Goal: Task Accomplishment & Management: Manage account settings

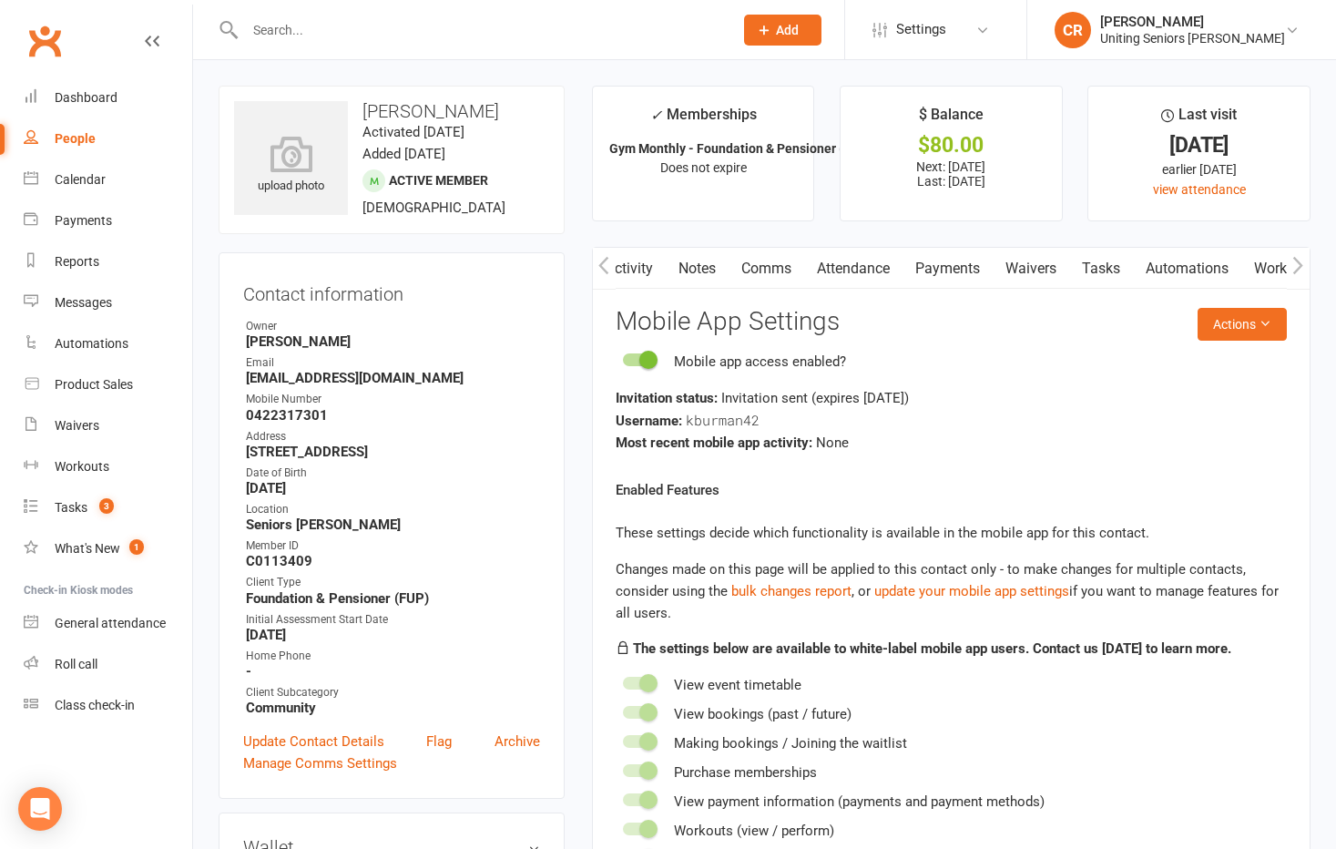
scroll to position [0, 137]
click at [55, 103] on div "Dashboard" at bounding box center [86, 97] width 63 height 15
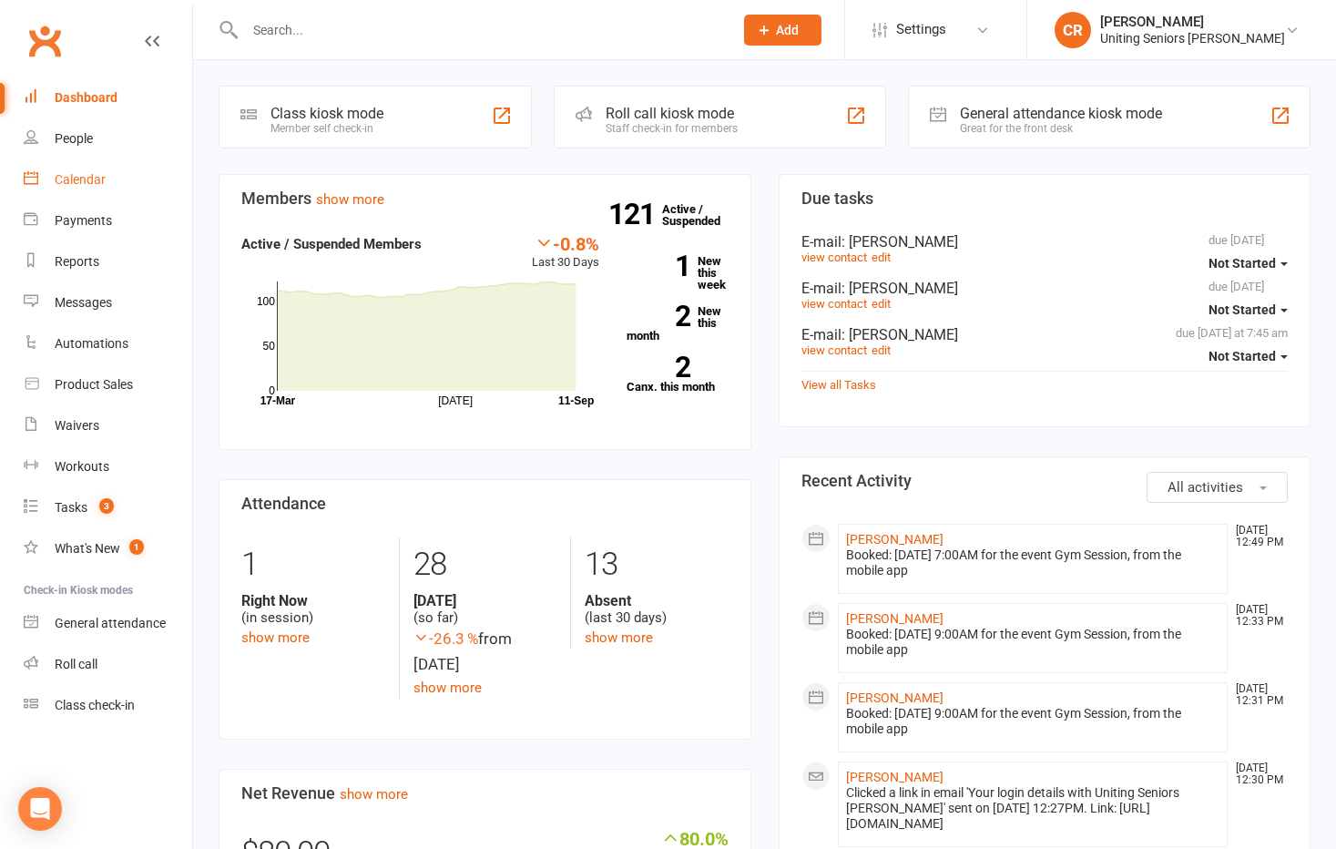
click at [102, 175] on div "Calendar" at bounding box center [80, 179] width 51 height 15
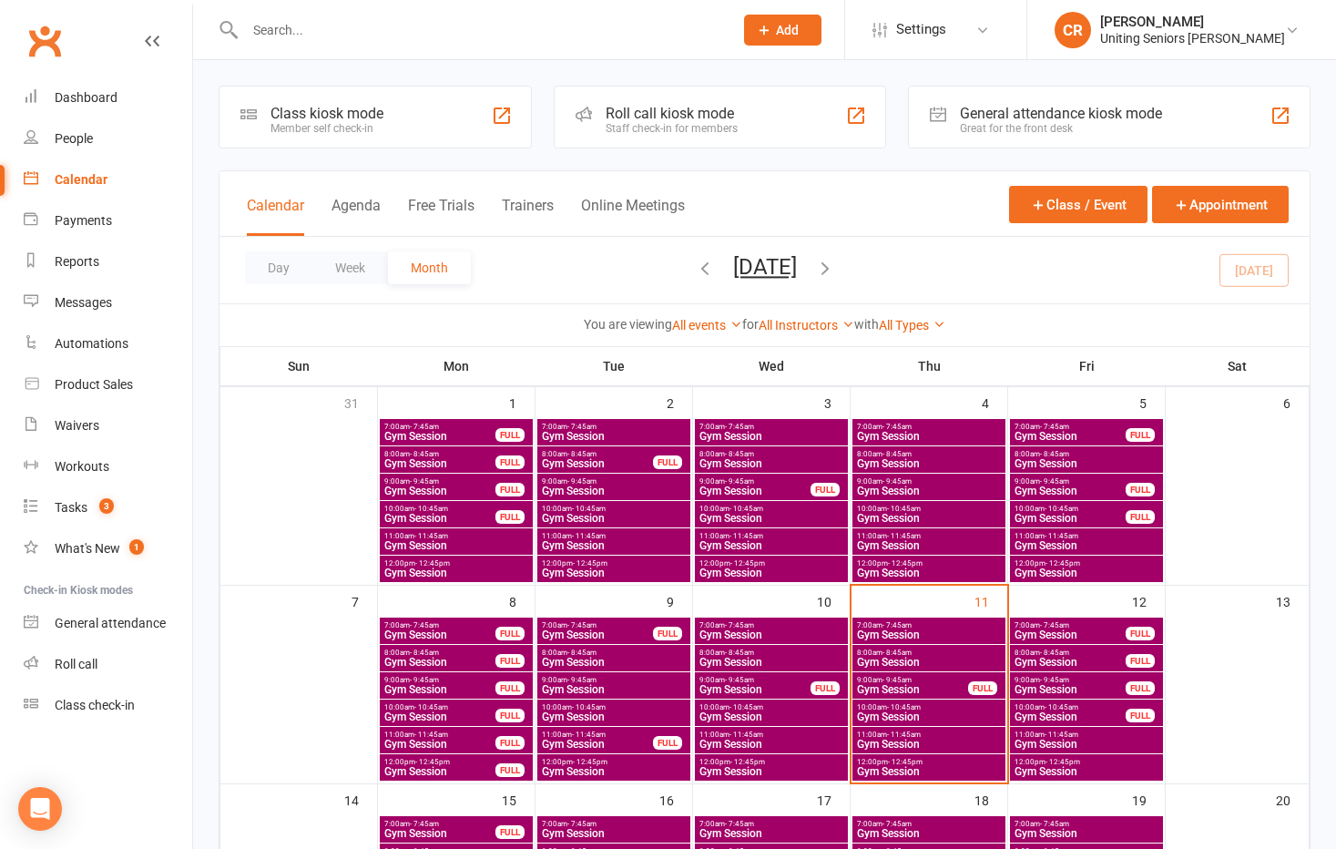
click at [973, 768] on span "Gym Session" at bounding box center [929, 771] width 146 height 11
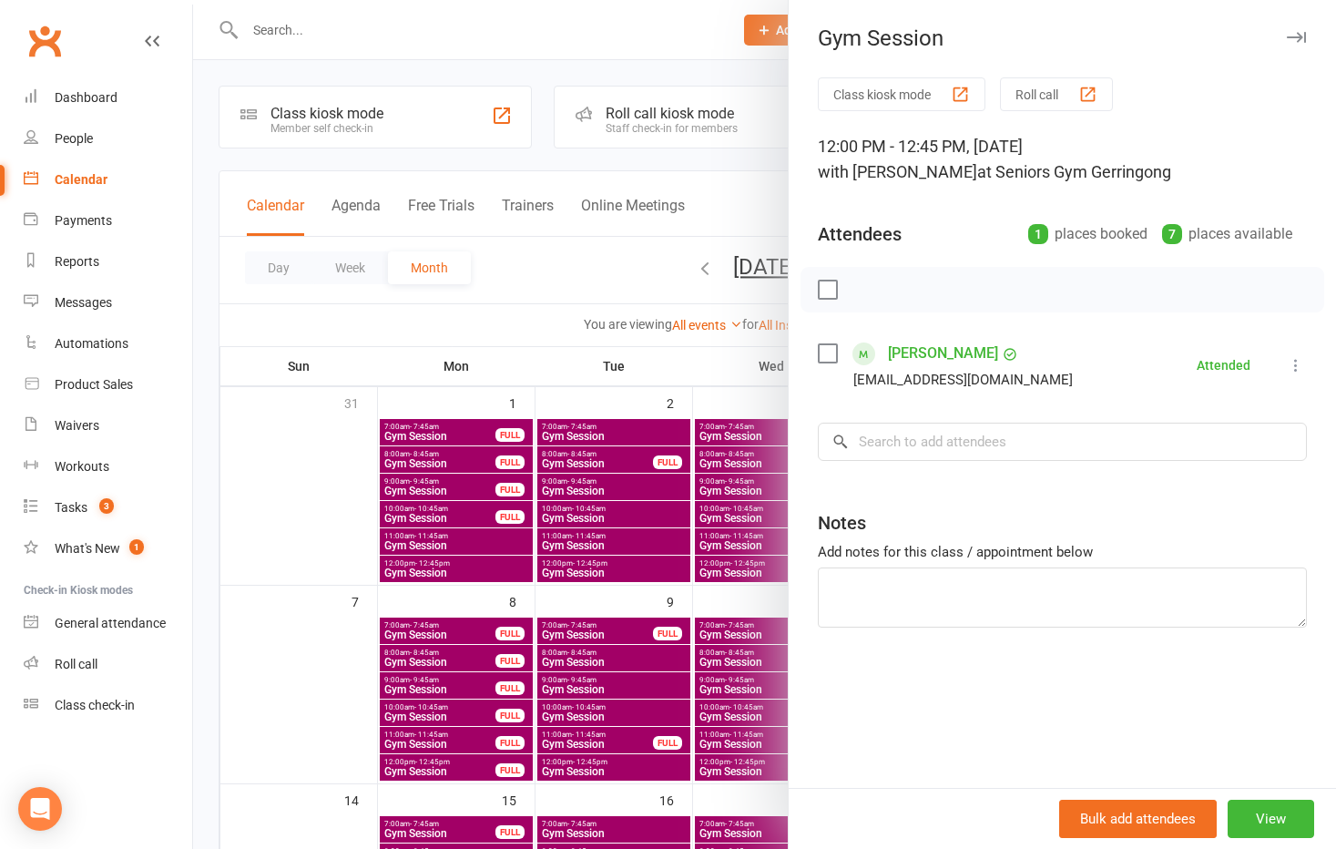
click at [729, 355] on div at bounding box center [764, 424] width 1143 height 849
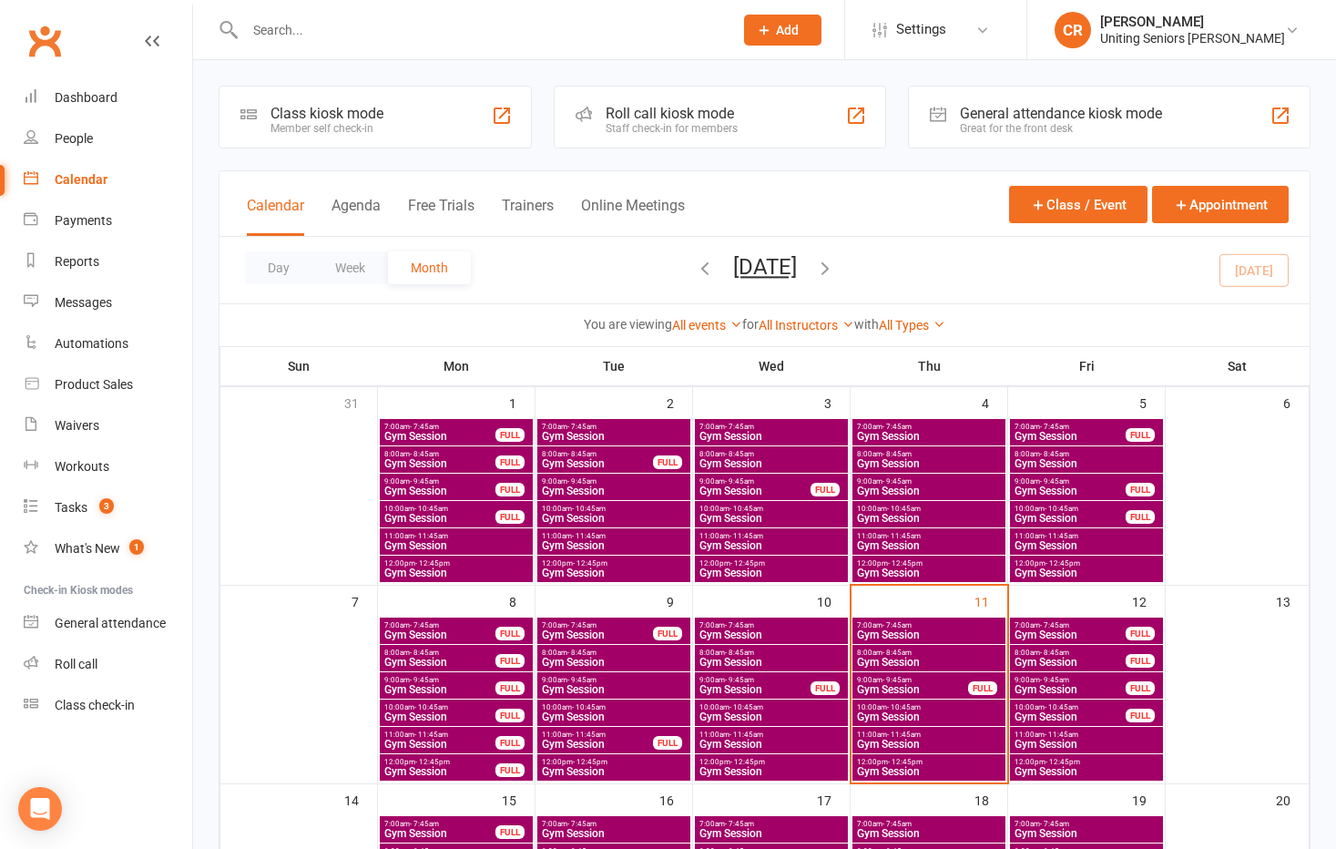
click at [956, 743] on span "Gym Session" at bounding box center [929, 743] width 146 height 11
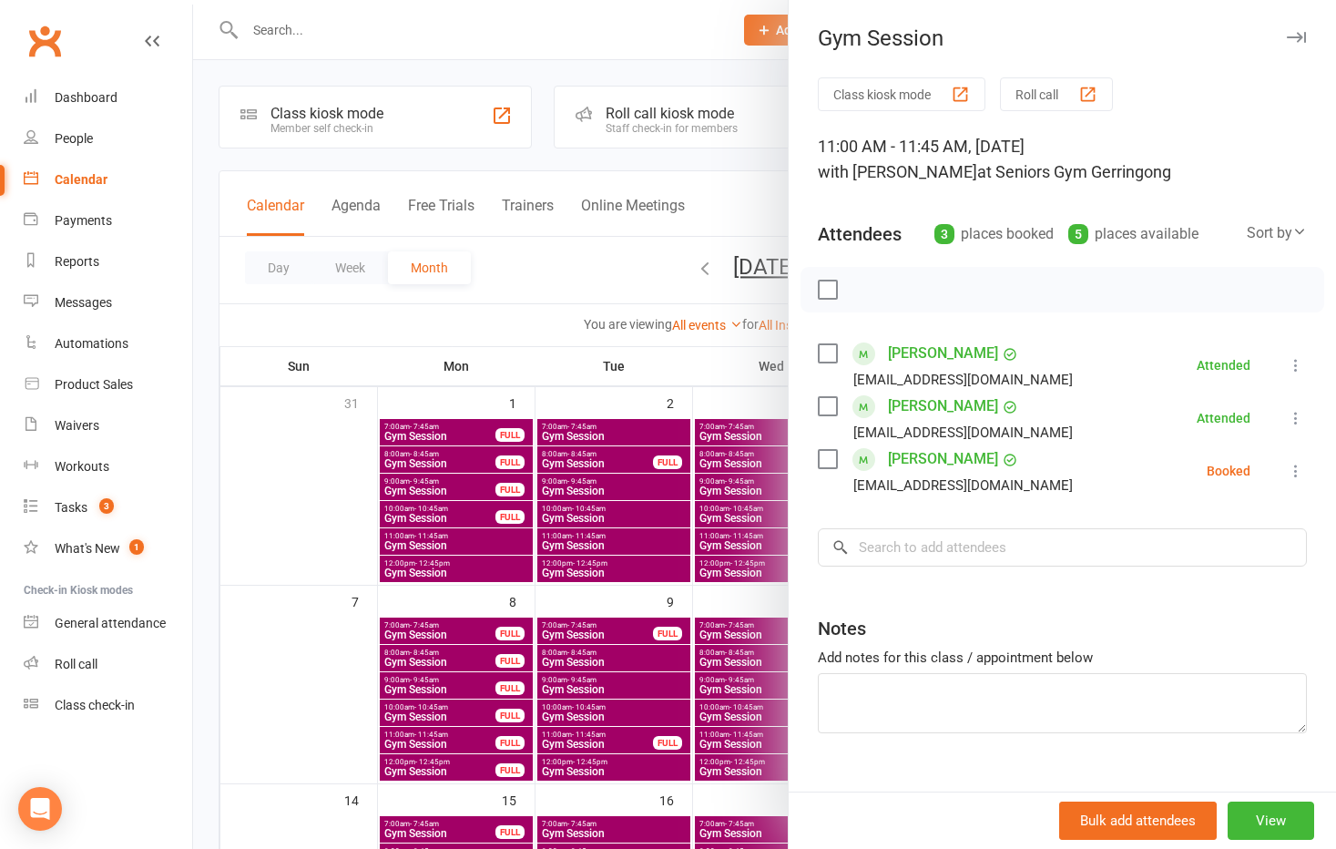
click at [1286, 466] on icon at bounding box center [1295, 471] width 18 height 18
click at [1215, 604] on link "Mark absent" at bounding box center [1208, 615] width 196 height 36
click at [618, 257] on div at bounding box center [764, 424] width 1143 height 849
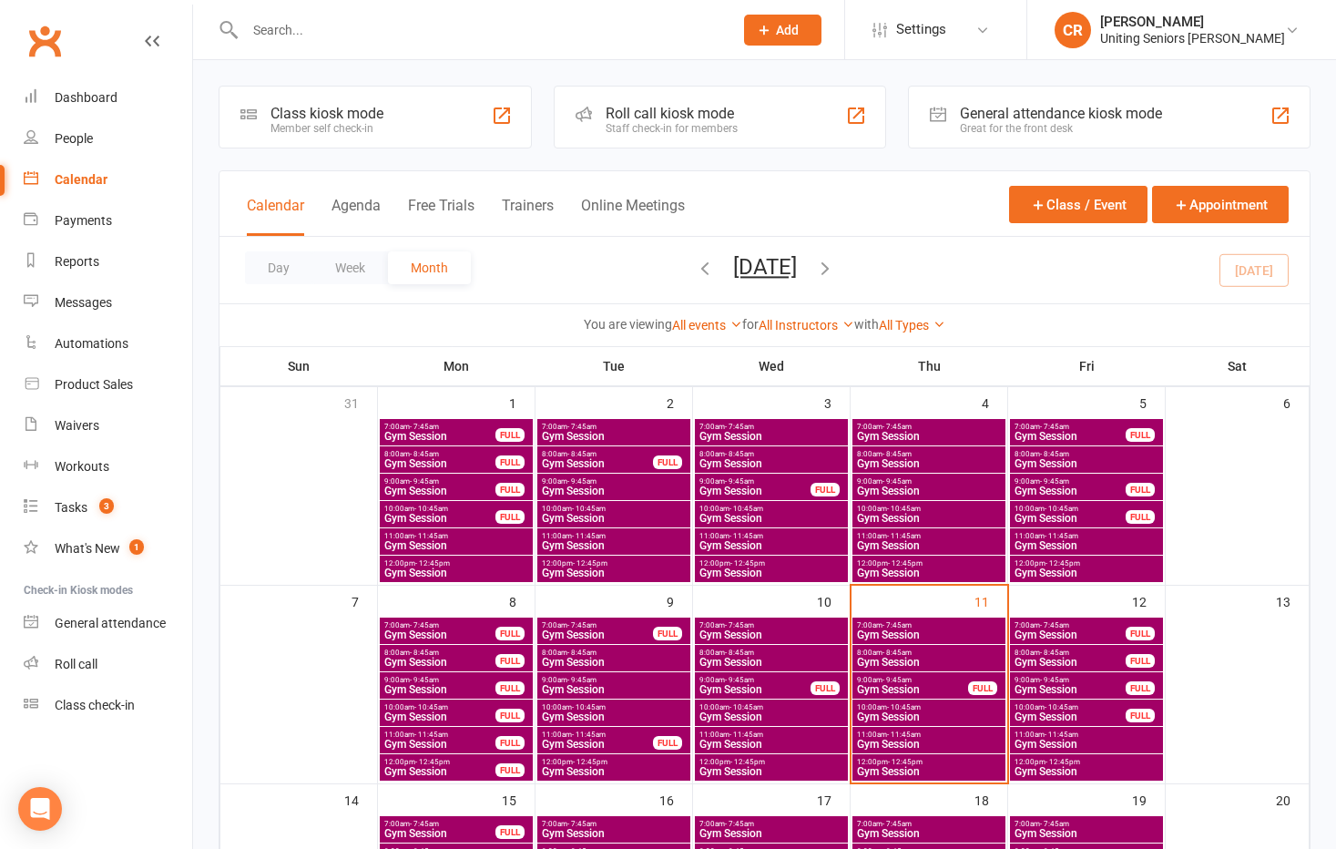
click at [947, 714] on span "Gym Session" at bounding box center [929, 716] width 146 height 11
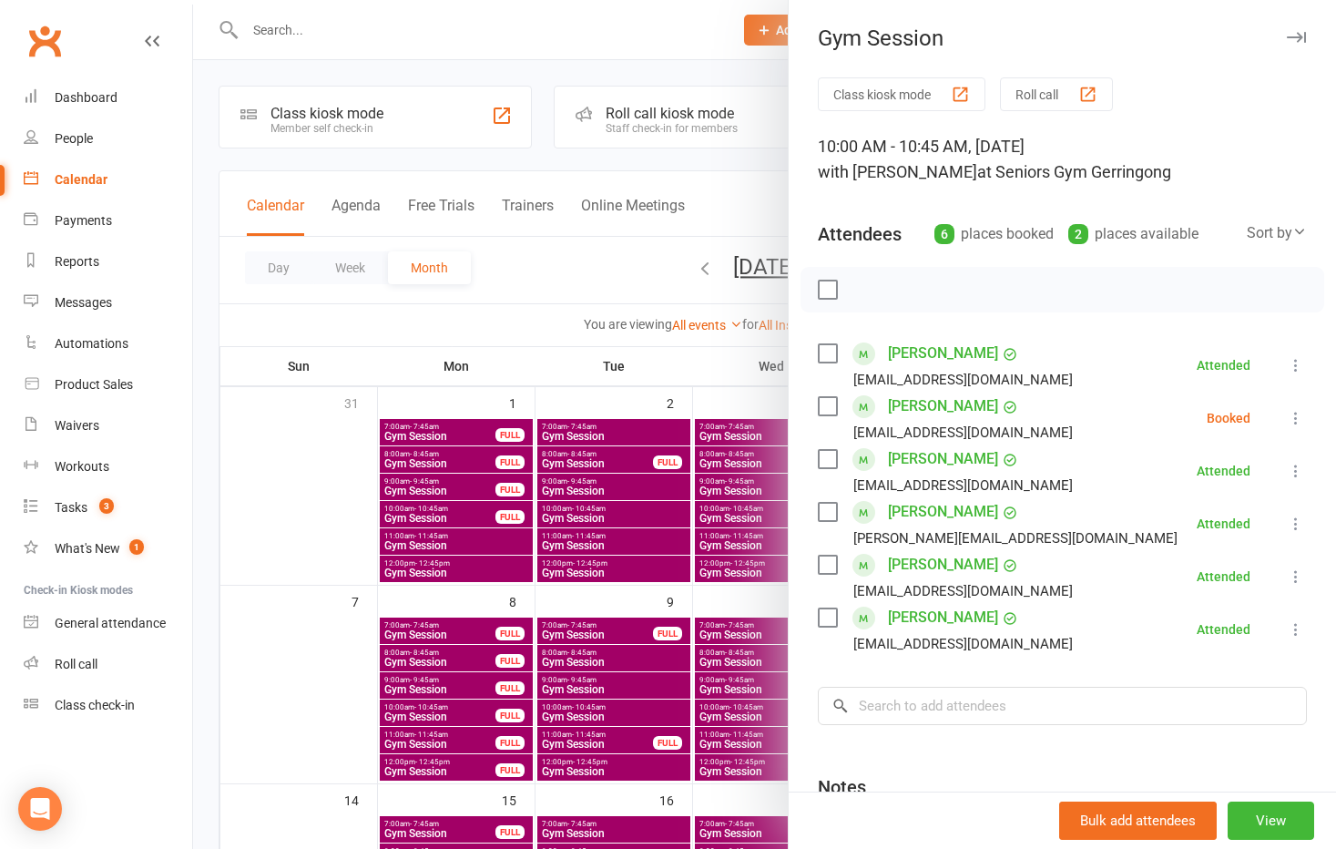
click at [1286, 420] on icon at bounding box center [1295, 418] width 18 height 18
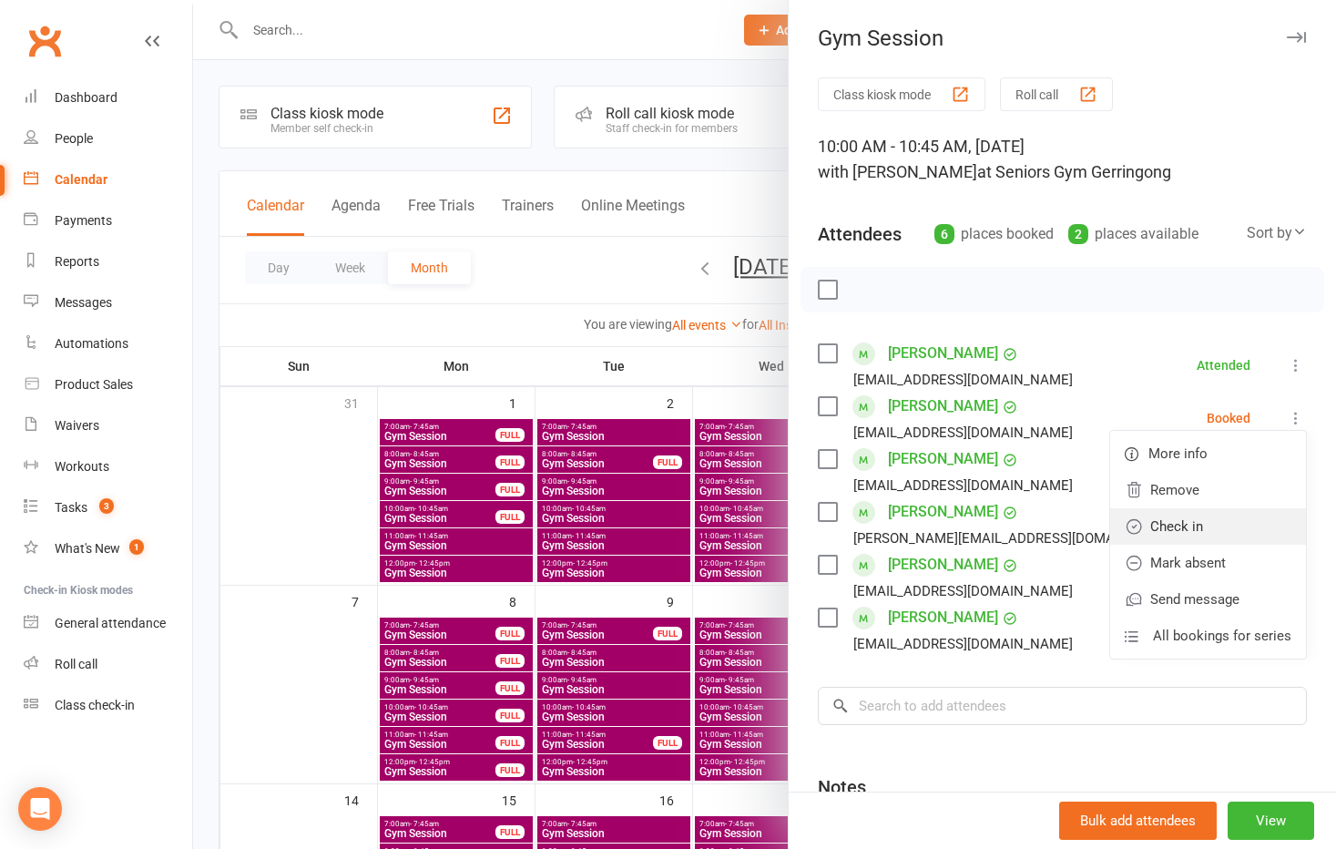
click at [1233, 509] on link "Check in" at bounding box center [1208, 526] width 196 height 36
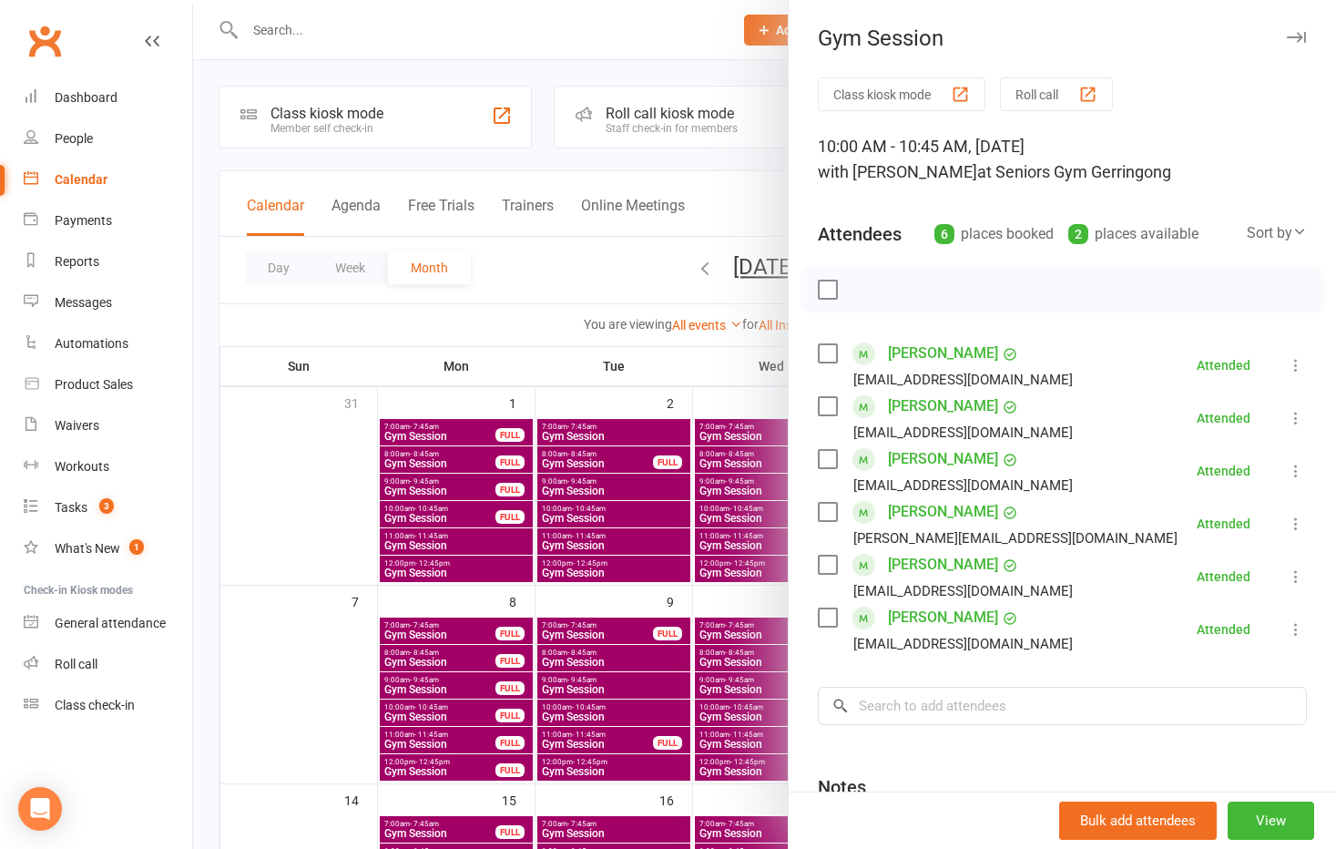
click at [600, 238] on div at bounding box center [764, 424] width 1143 height 849
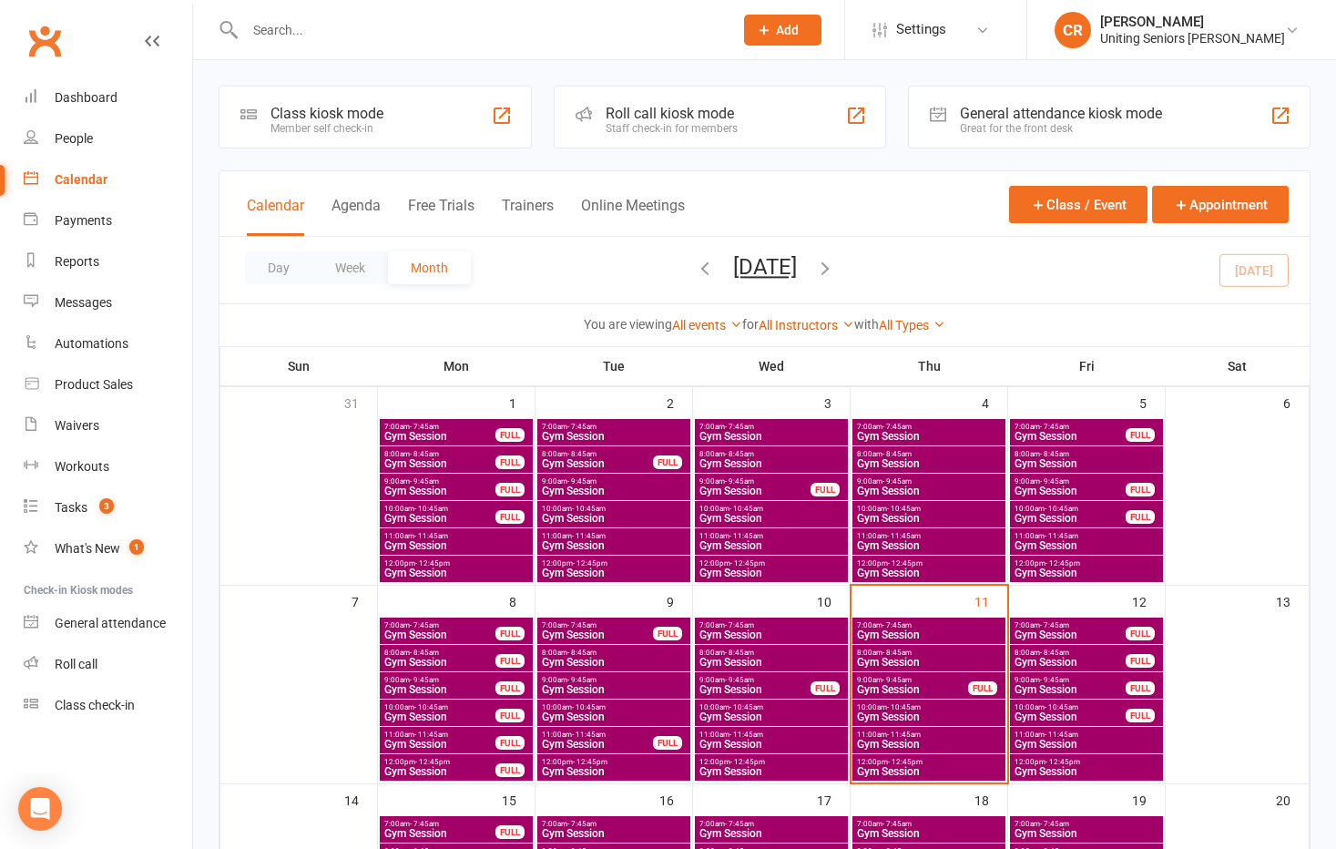
click at [912, 690] on span "Gym Session" at bounding box center [912, 689] width 113 height 11
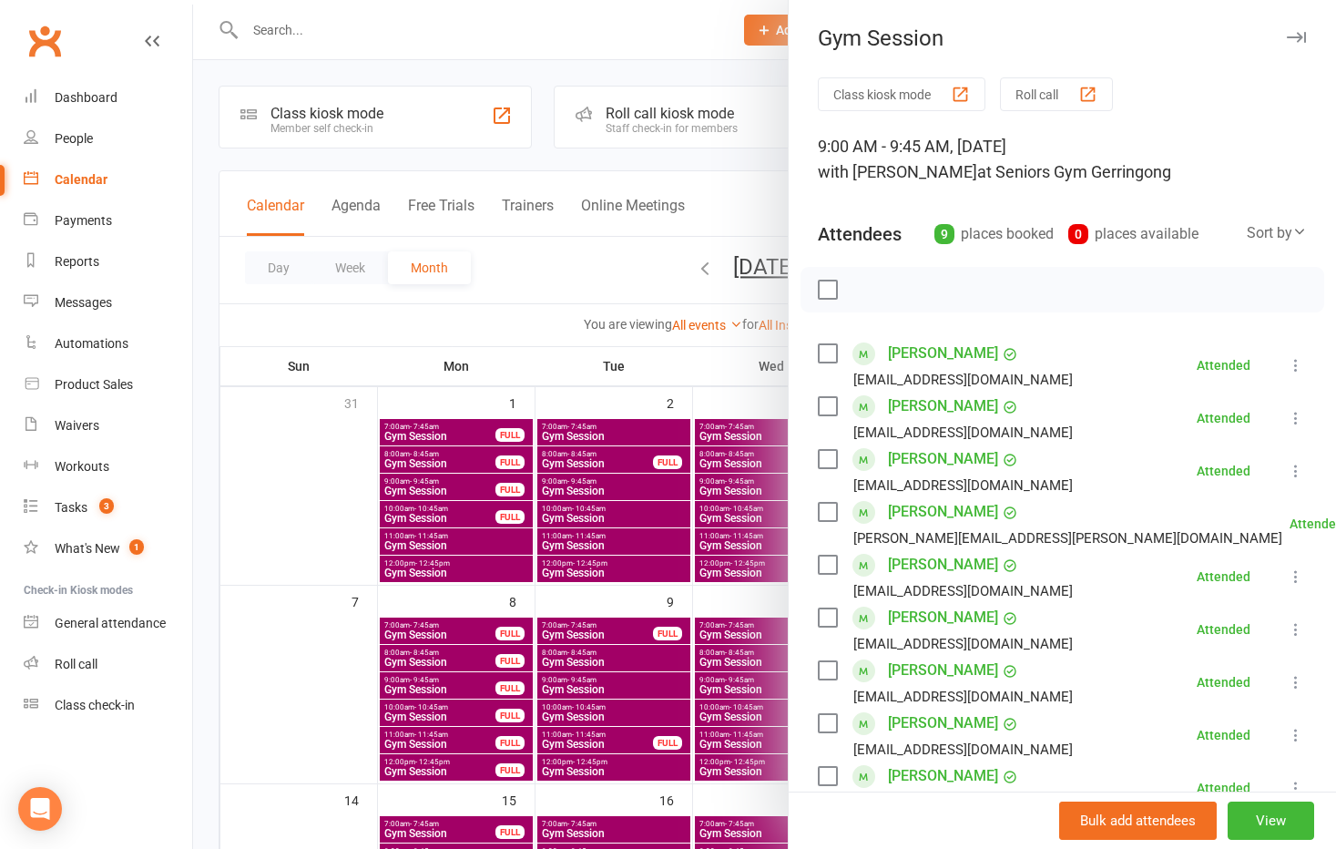
scroll to position [182, 0]
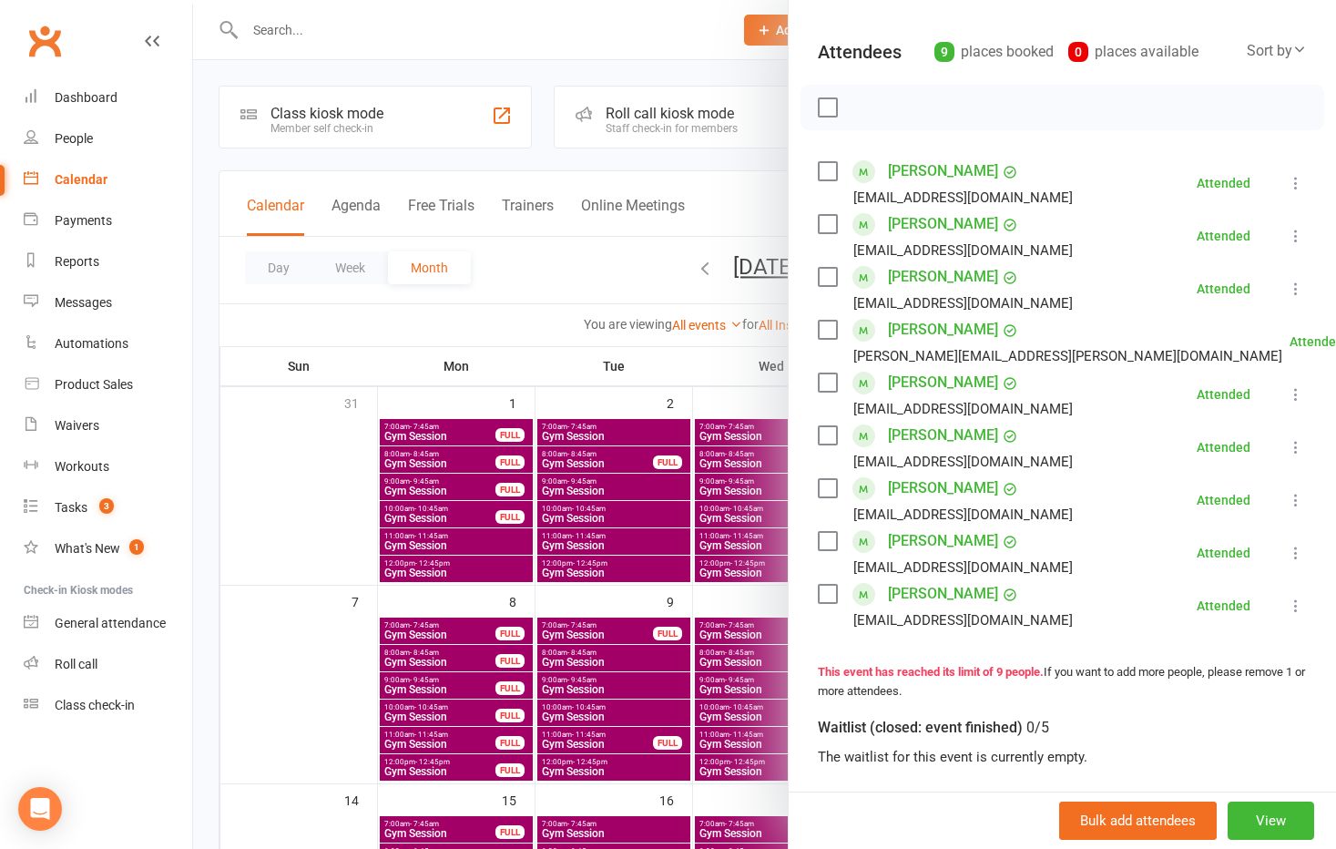
click at [609, 323] on div at bounding box center [764, 424] width 1143 height 849
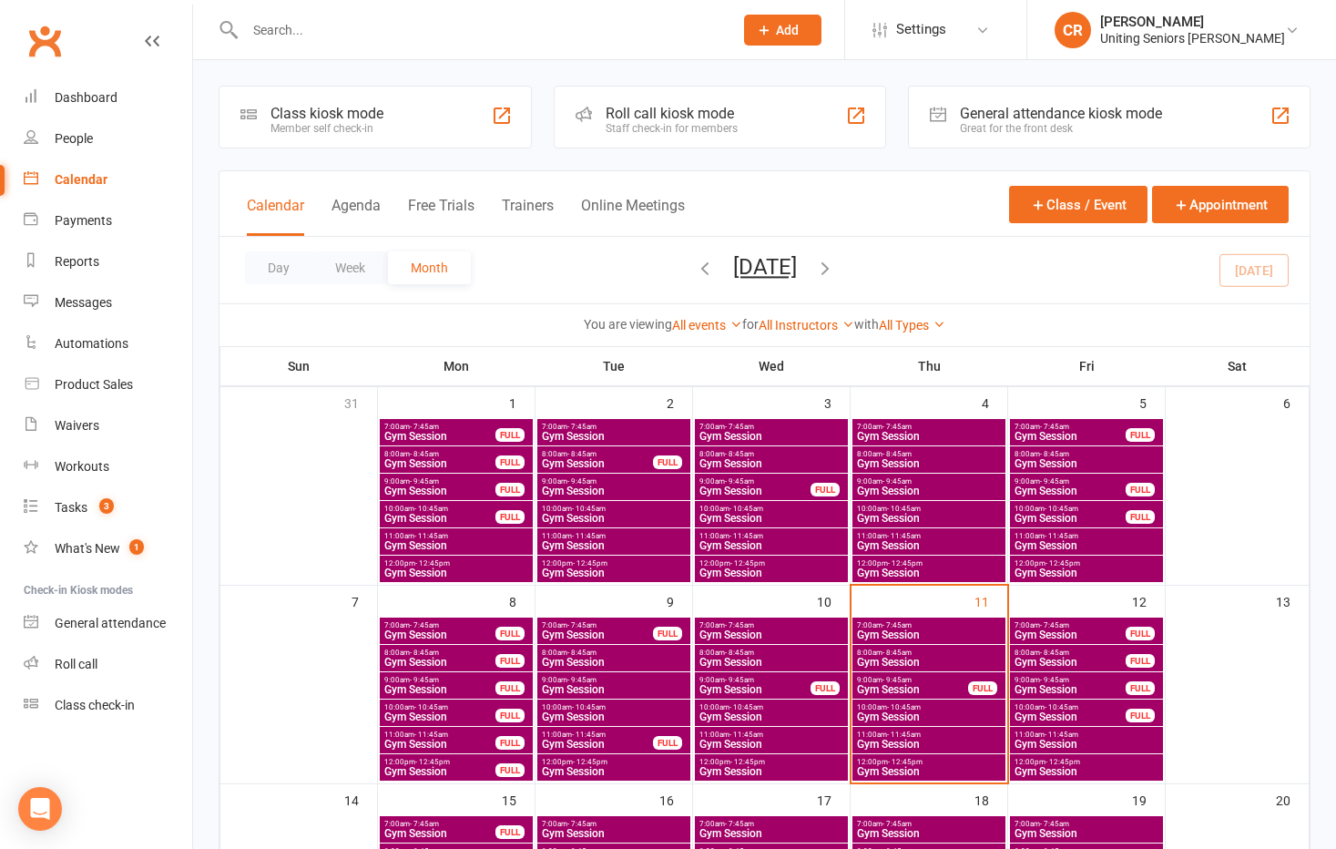
click at [1066, 624] on span "- 7:45am" at bounding box center [1054, 625] width 29 height 8
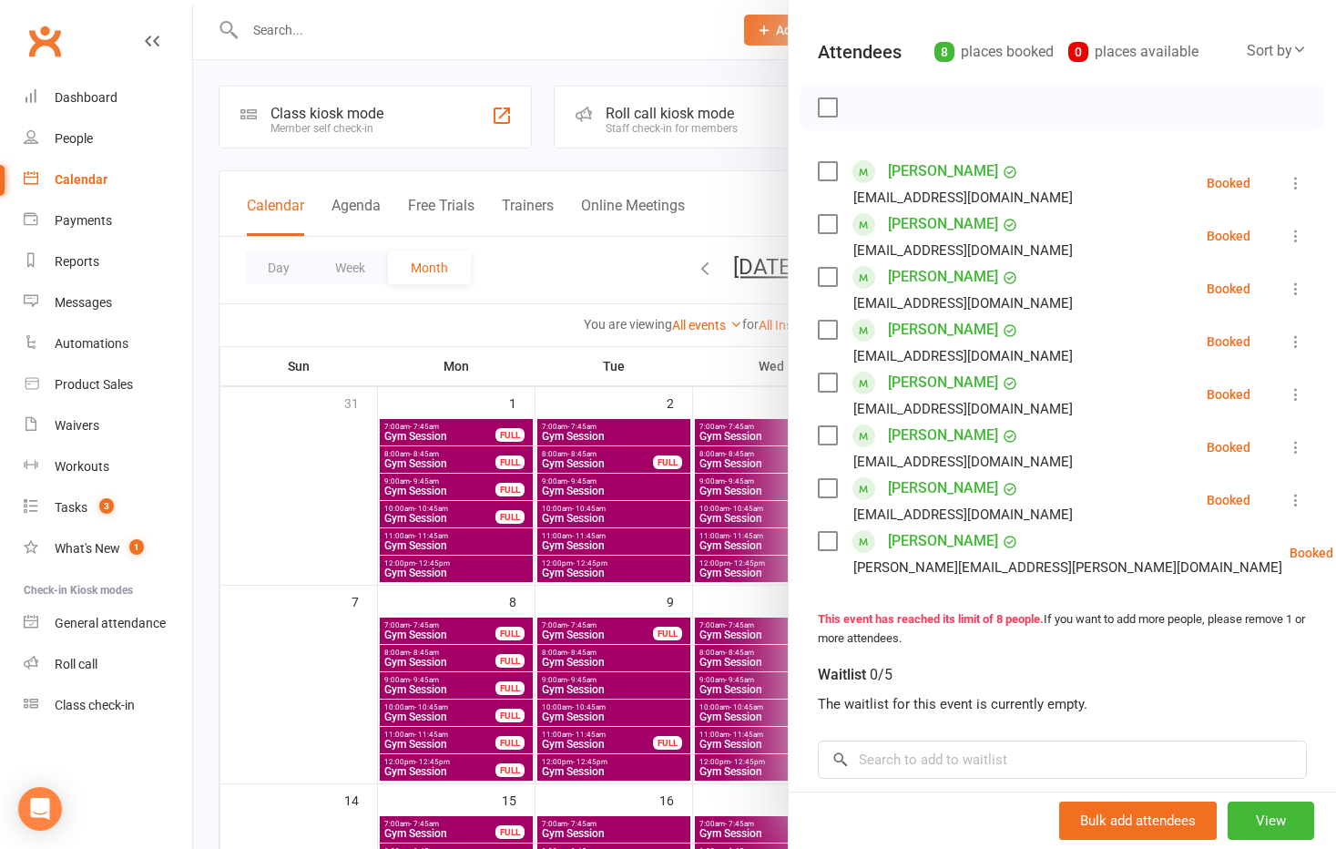
click at [588, 277] on div at bounding box center [764, 424] width 1143 height 849
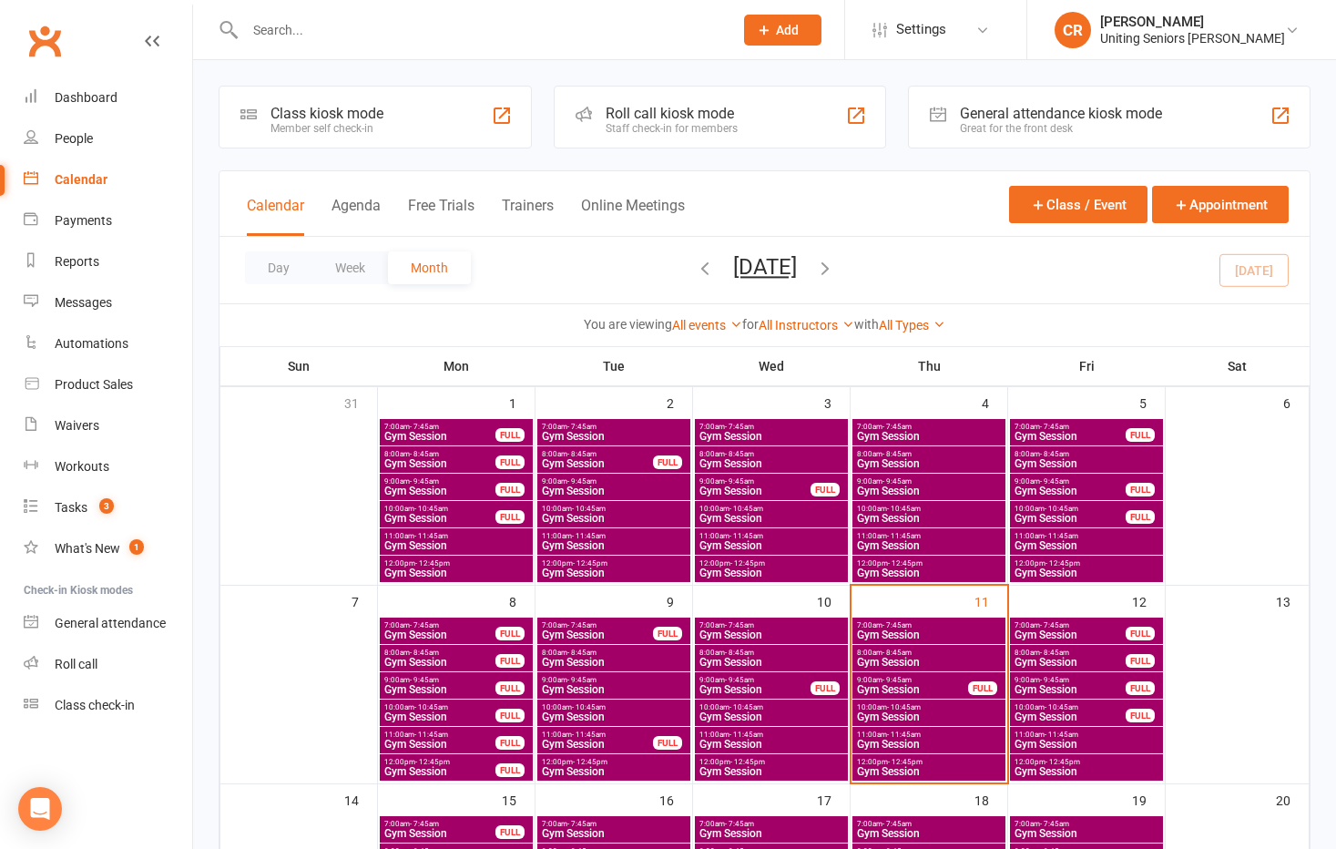
click at [1094, 653] on span "8:00am - 8:45am" at bounding box center [1069, 652] width 113 height 8
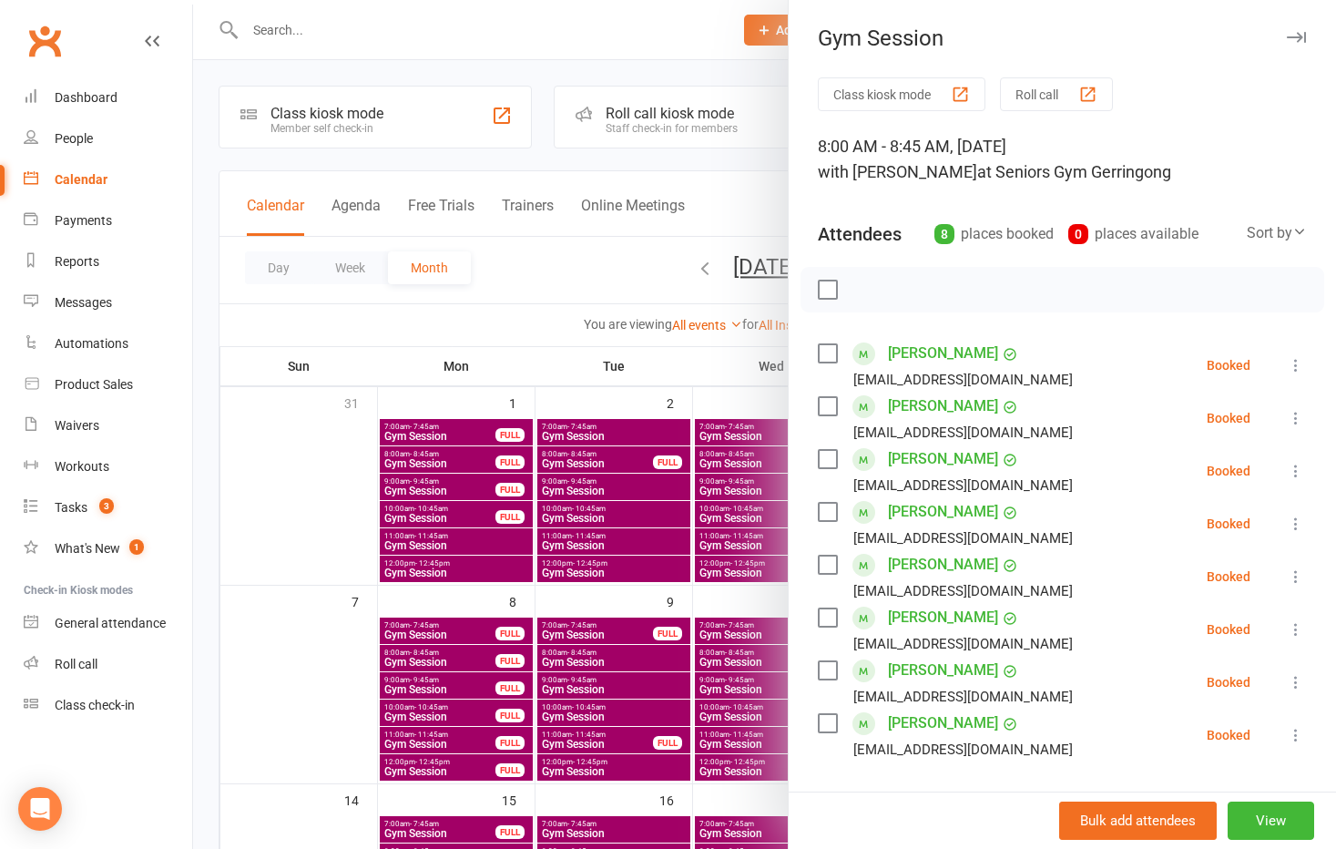
scroll to position [91, 0]
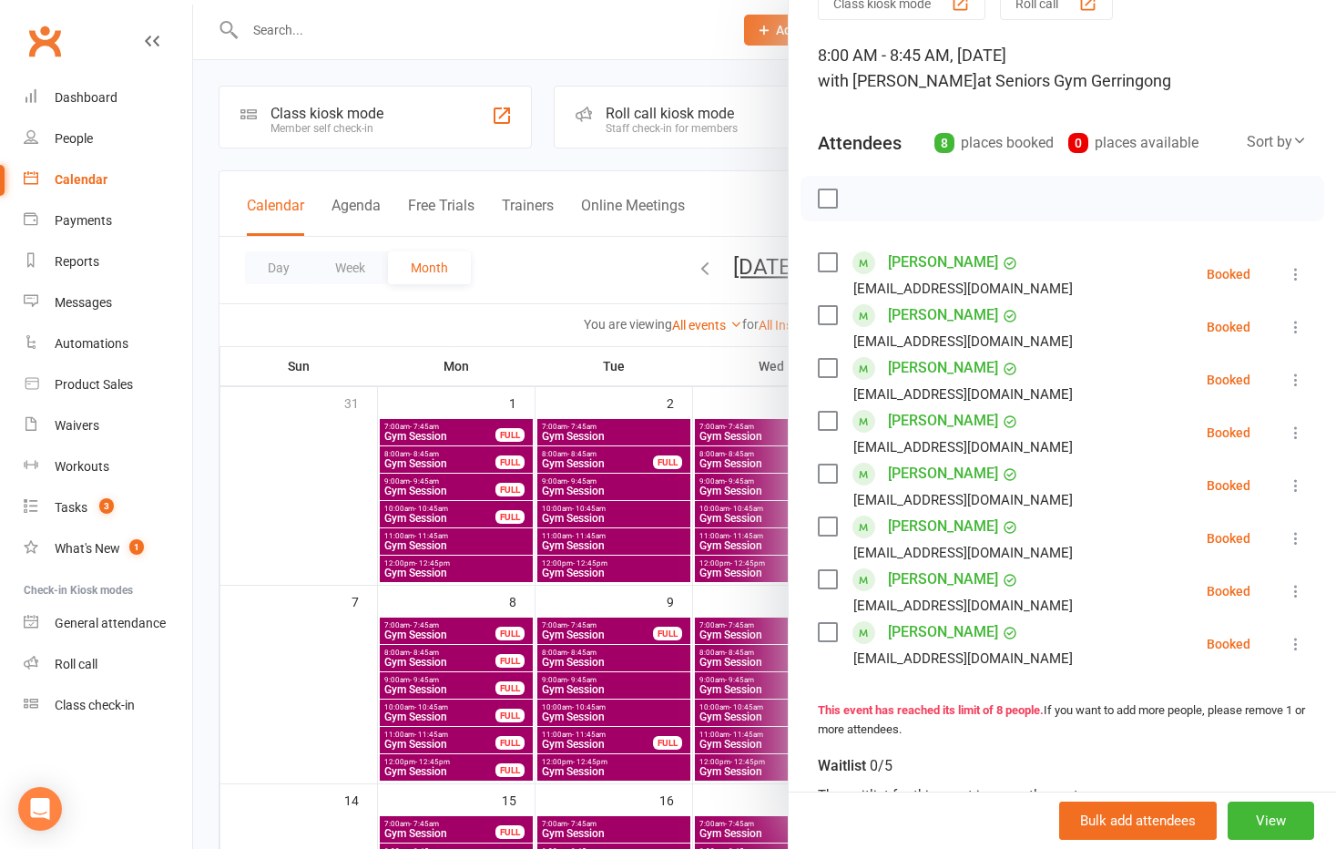
click at [586, 300] on div at bounding box center [764, 424] width 1143 height 849
